Goal: Find specific page/section

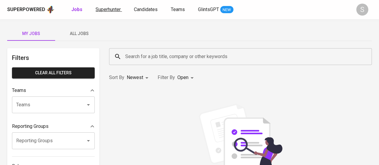
click at [107, 8] on span "Superhunter" at bounding box center [108, 10] width 25 height 6
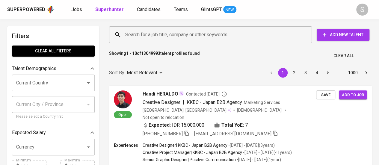
click at [153, 34] on input "Search for a job title, company or other keywords" at bounding box center [212, 34] width 177 height 11
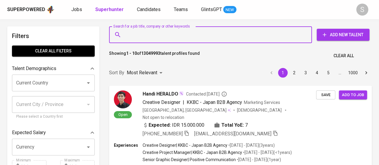
paste input "[EMAIL_ADDRESS][DOMAIN_NAME]"
type input "[EMAIL_ADDRESS][DOMAIN_NAME]"
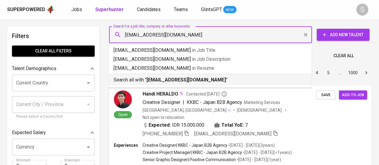
click at [163, 81] on b "[EMAIL_ADDRESS][DOMAIN_NAME]" at bounding box center [186, 80] width 79 height 6
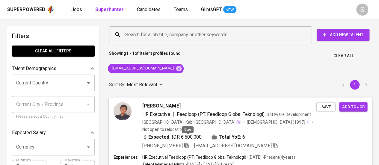
click at [187, 143] on icon "button" at bounding box center [186, 145] width 4 height 5
